Goal: Task Accomplishment & Management: Use online tool/utility

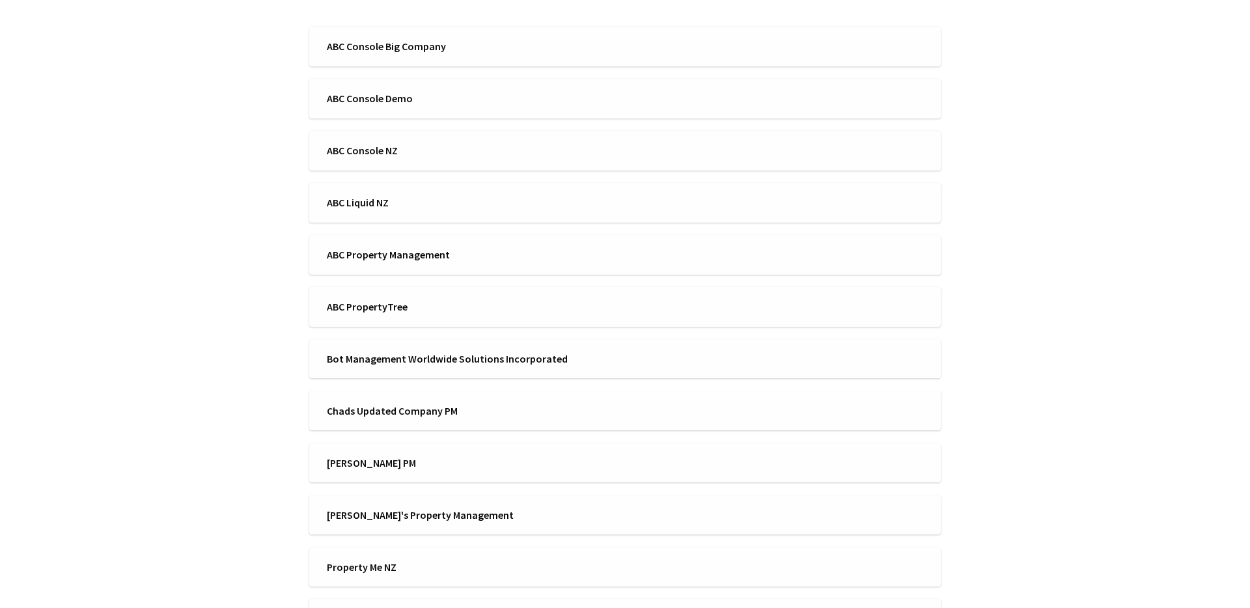
scroll to position [271, 0]
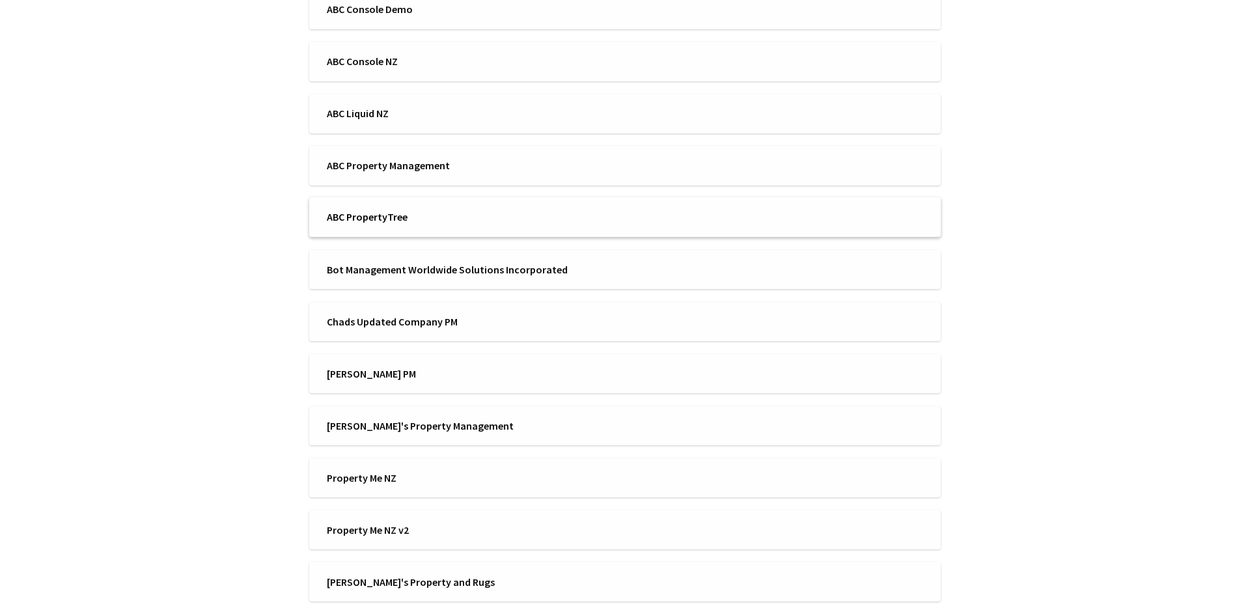
click at [432, 222] on span "ABC PropertyTree" at bounding box center [472, 217] width 290 height 14
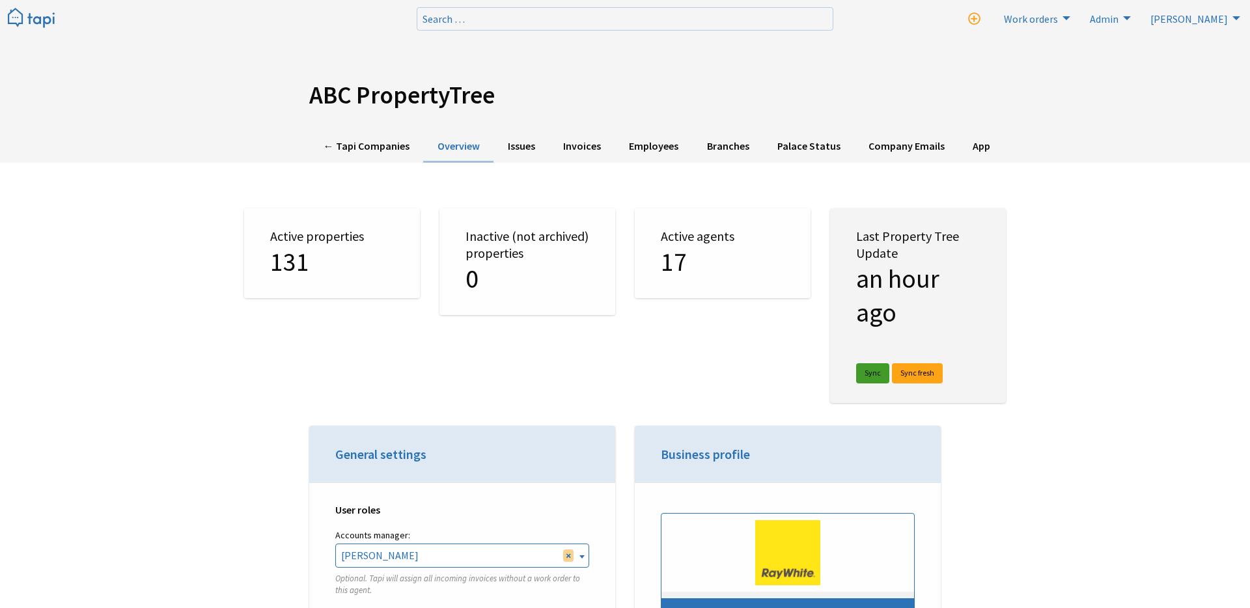
click at [873, 374] on link "Sync" at bounding box center [872, 373] width 33 height 20
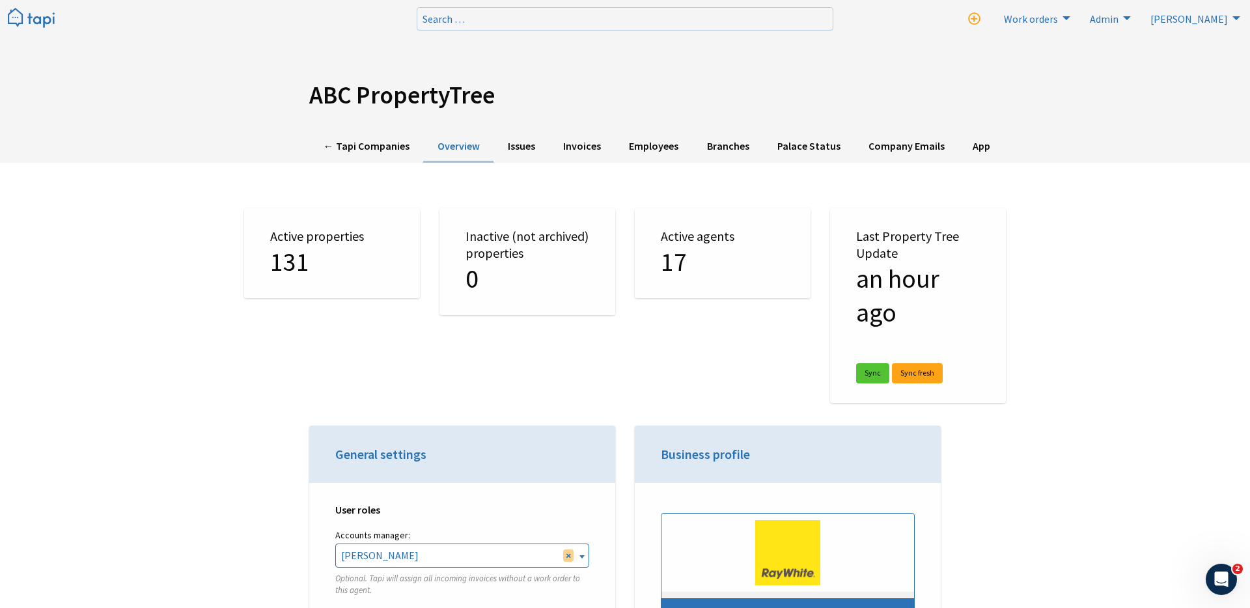
click at [242, 145] on div "← Tapi Companies Overview Issues Invoices Employees Branches Palace Status Comp…" at bounding box center [625, 147] width 782 height 32
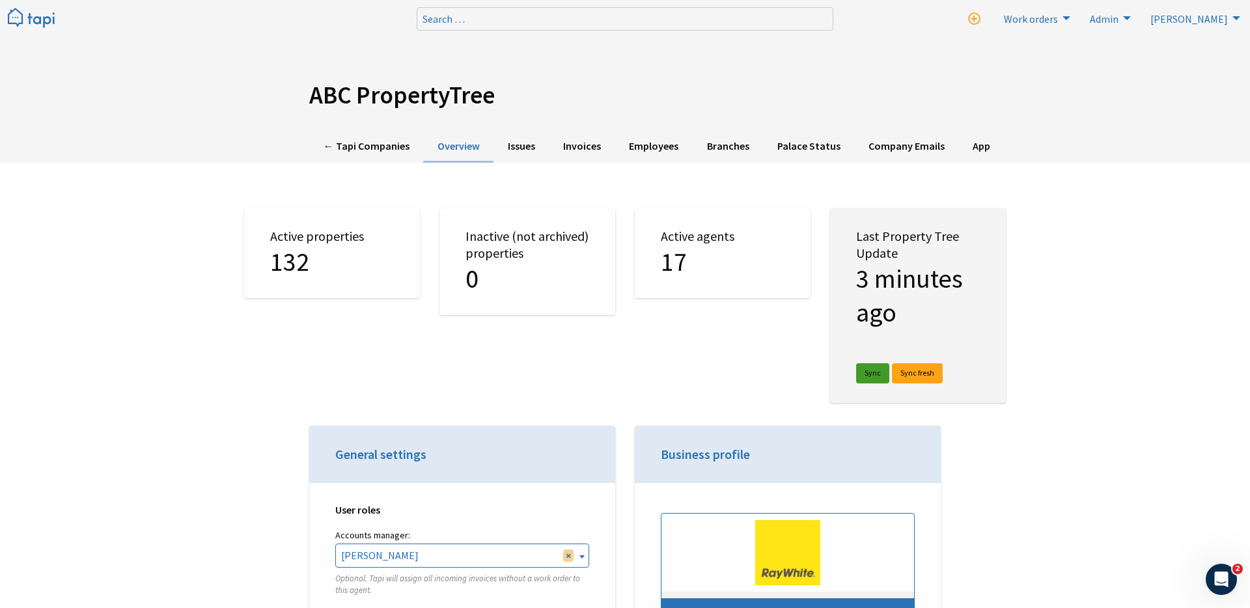
click at [871, 369] on link "Sync" at bounding box center [872, 373] width 33 height 20
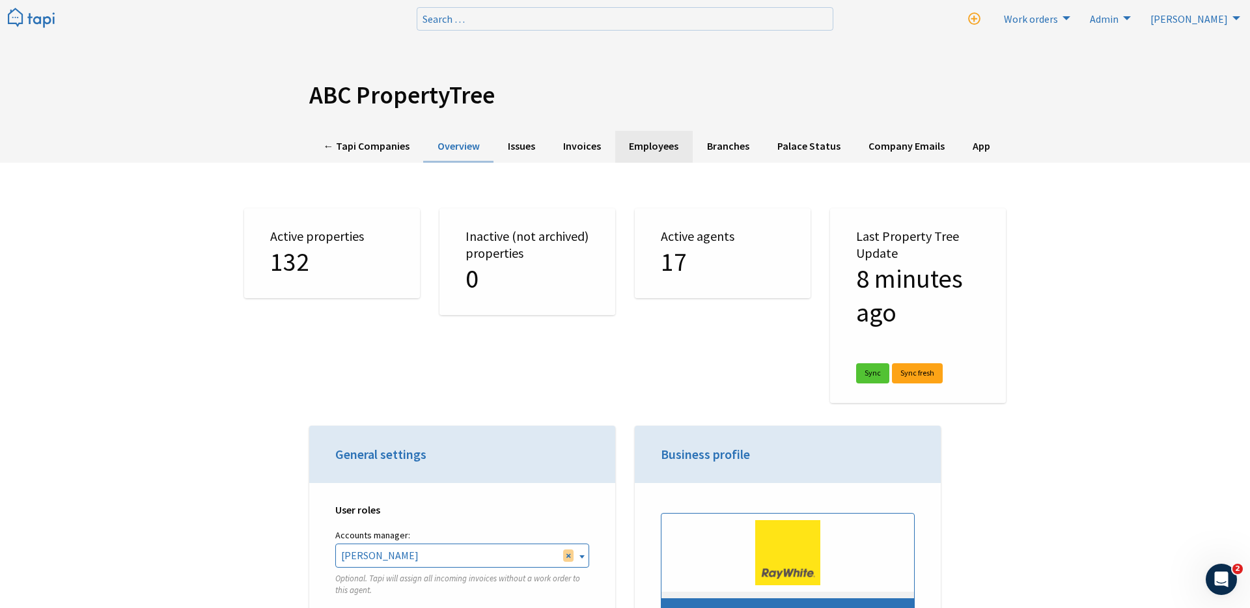
click at [650, 145] on link "Employees" at bounding box center [654, 147] width 78 height 32
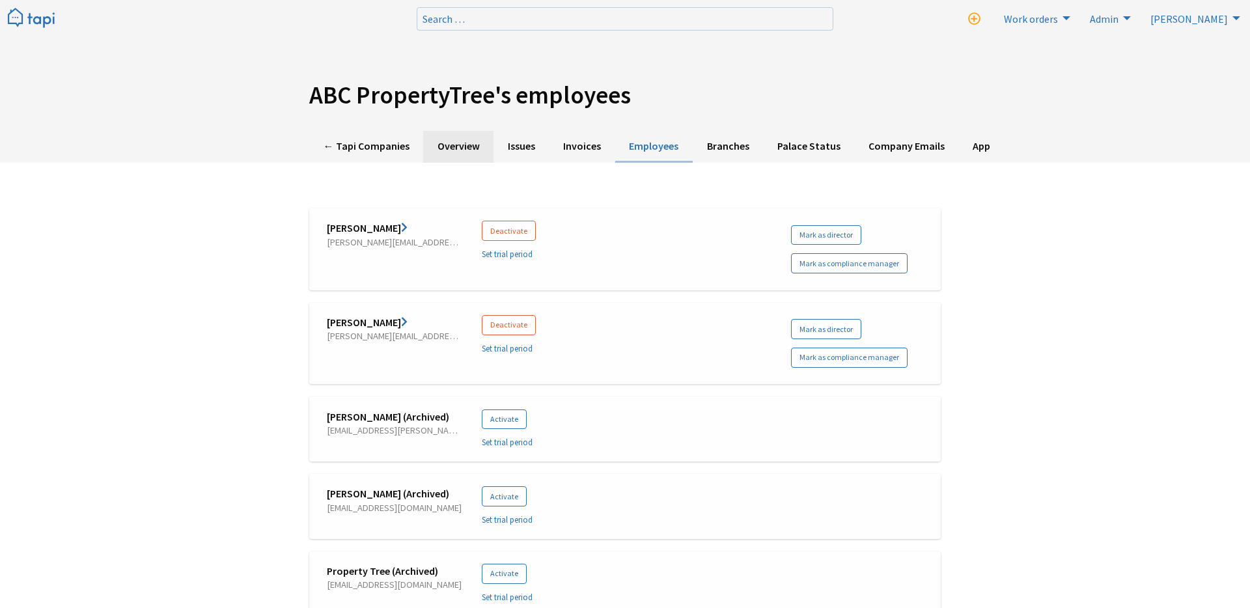
click at [453, 148] on link "Overview" at bounding box center [458, 147] width 70 height 32
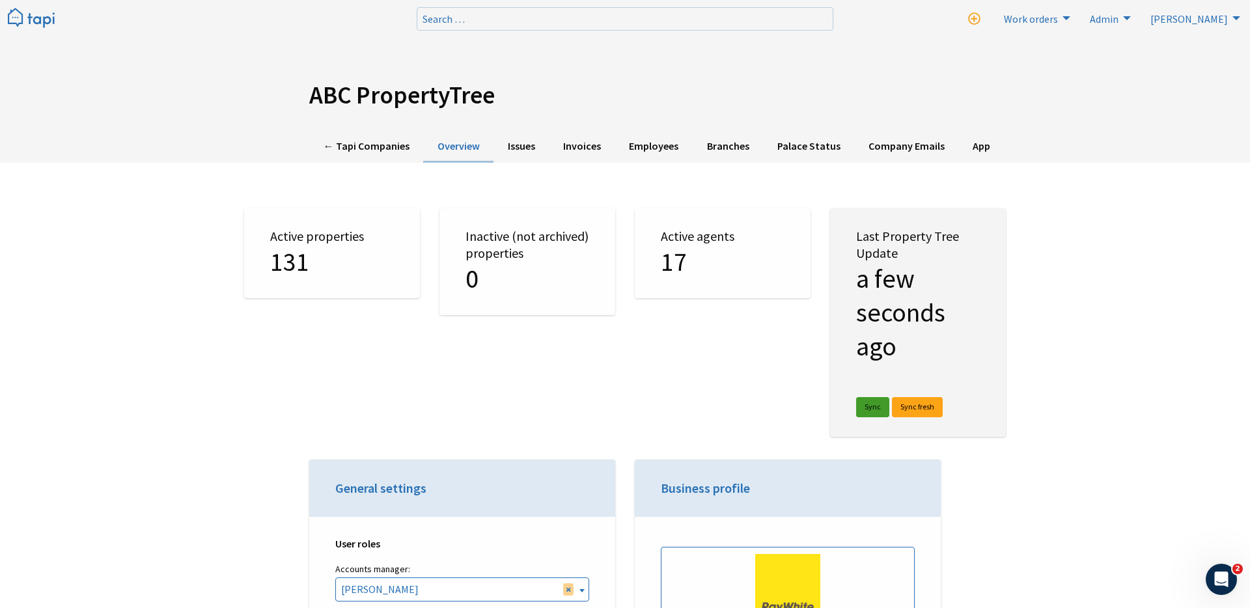
click at [872, 402] on link "Sync" at bounding box center [872, 407] width 33 height 20
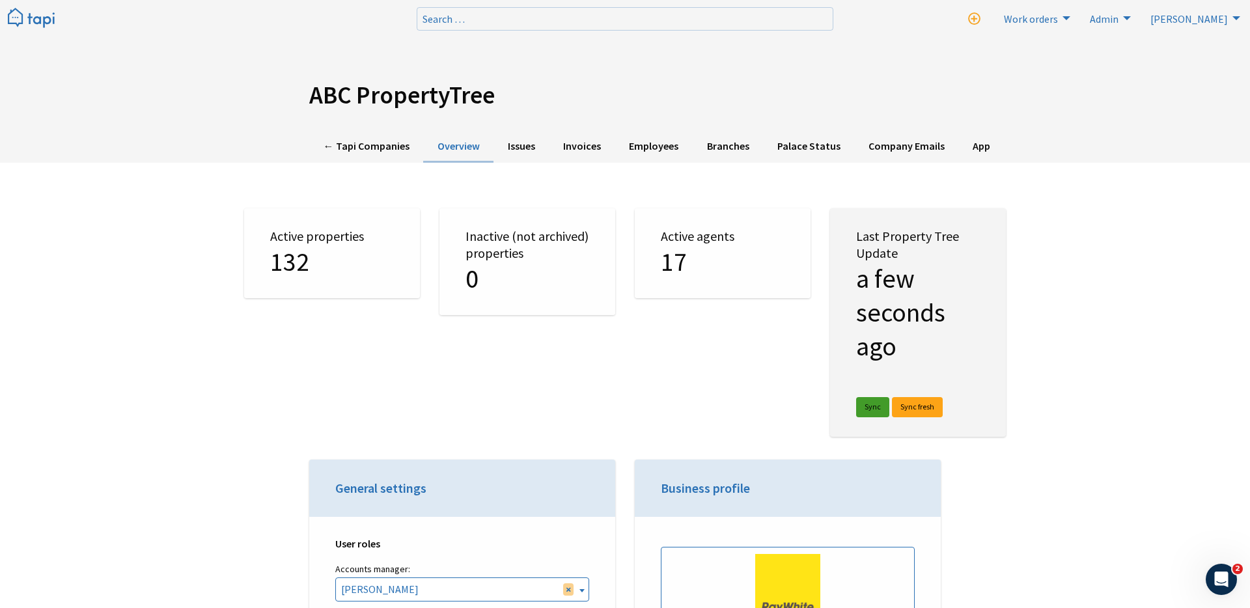
click at [866, 408] on link "Sync" at bounding box center [872, 407] width 33 height 20
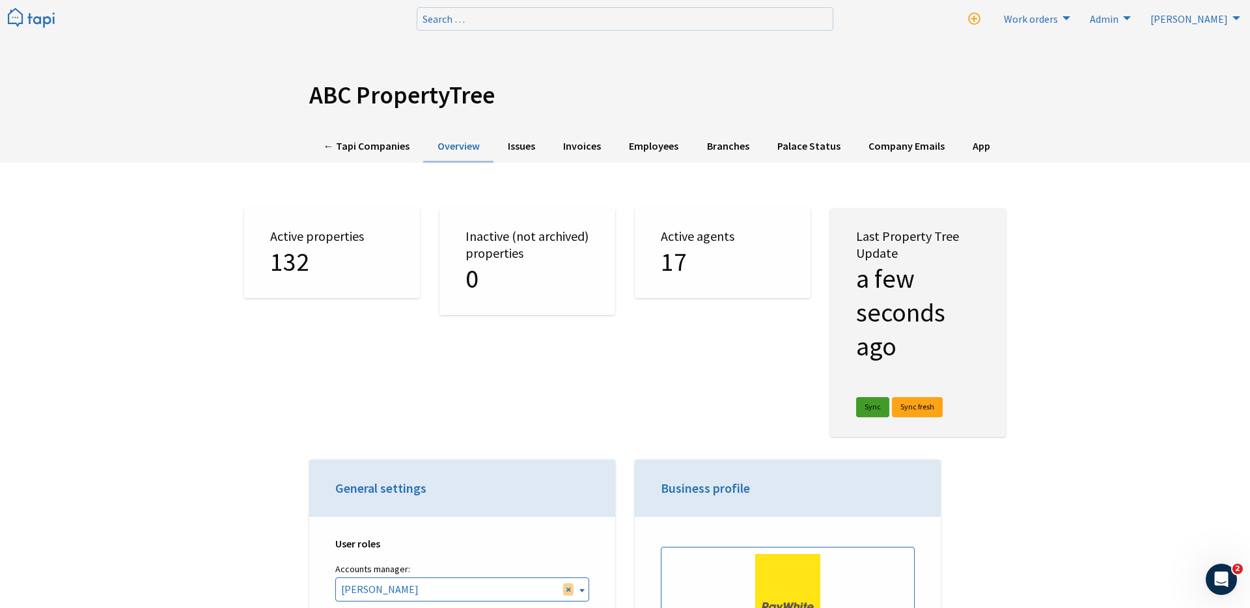
click at [871, 410] on link "Sync" at bounding box center [872, 407] width 33 height 20
click at [873, 404] on link "Sync" at bounding box center [872, 407] width 33 height 20
